Goal: Use online tool/utility: Utilize a website feature to perform a specific function

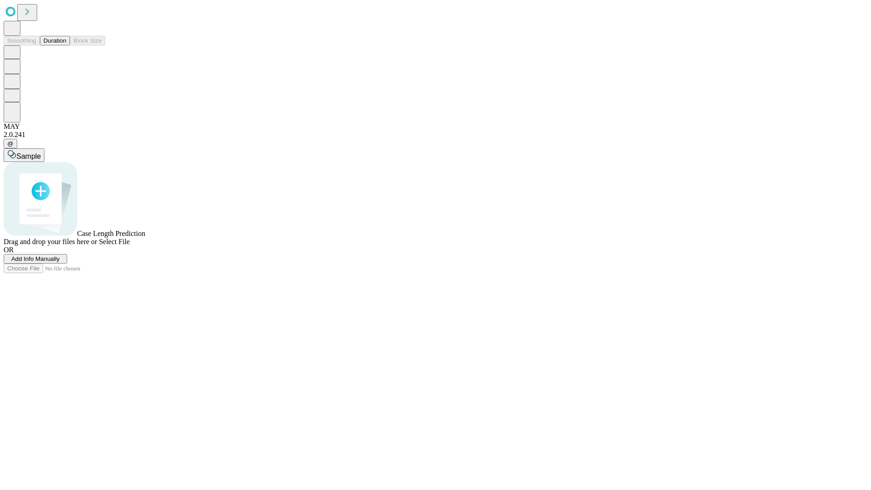
click at [66, 45] on button "Duration" at bounding box center [55, 41] width 30 height 10
click at [130, 246] on span "Select File" at bounding box center [114, 242] width 31 height 8
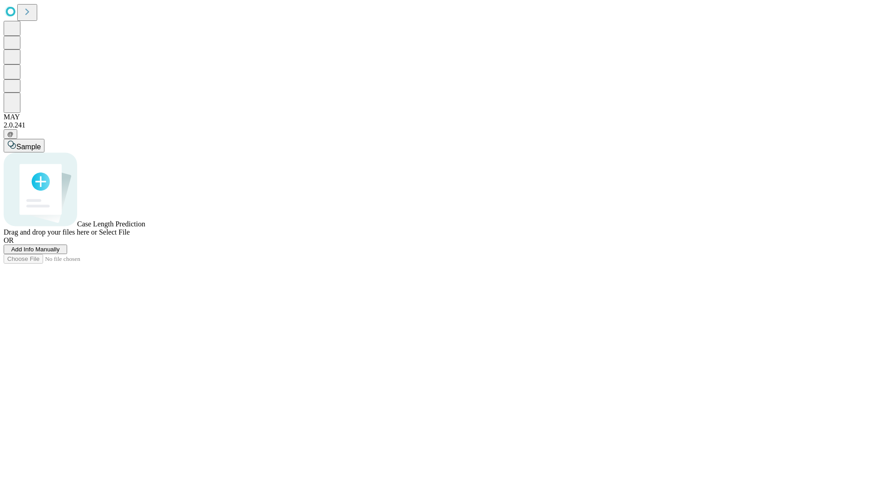
click at [130, 236] on span "Select File" at bounding box center [114, 232] width 31 height 8
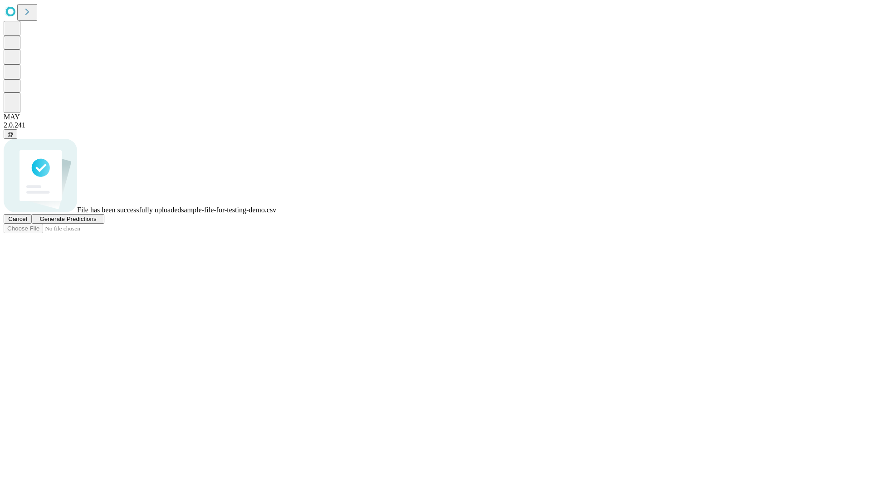
click at [96, 222] on span "Generate Predictions" at bounding box center [67, 219] width 57 height 7
